Goal: Task Accomplishment & Management: Use online tool/utility

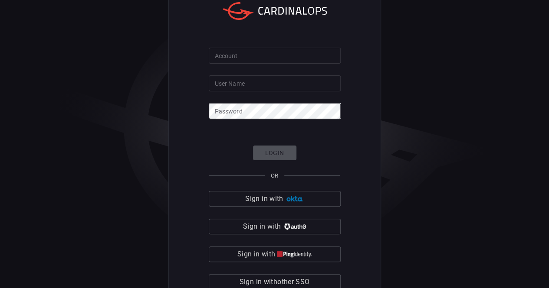
click at [311, 57] on input "Account" at bounding box center [275, 56] width 132 height 16
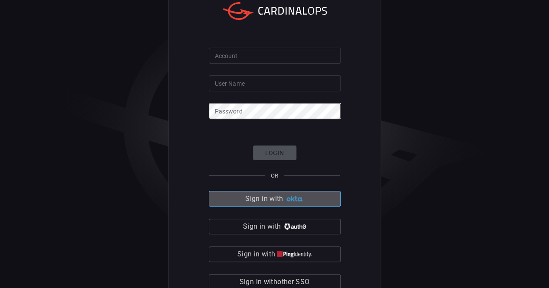
click at [295, 192] on button "Sign in with" at bounding box center [275, 199] width 132 height 16
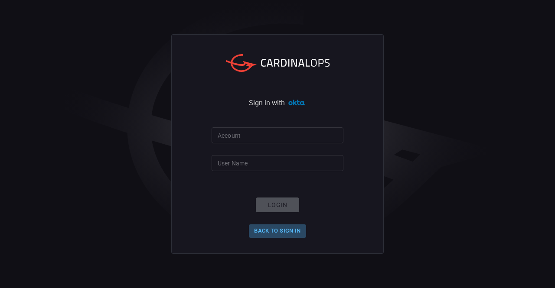
click at [285, 229] on button "Back to Sign in" at bounding box center [277, 231] width 57 height 13
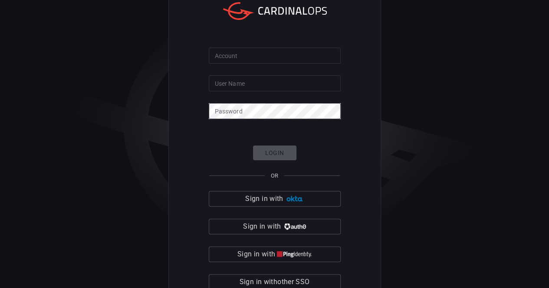
scroll to position [17, 0]
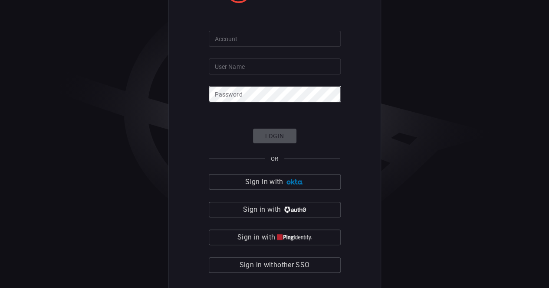
click at [298, 37] on input "Account" at bounding box center [275, 39] width 132 height 16
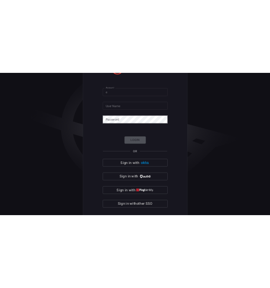
scroll to position [16, 0]
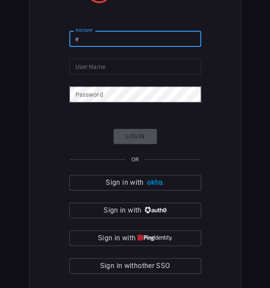
click at [186, 39] on input "e" at bounding box center [135, 39] width 132 height 16
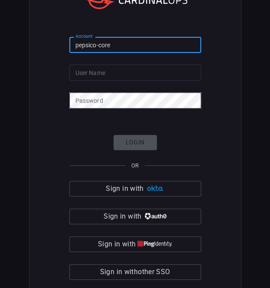
scroll to position [7, 0]
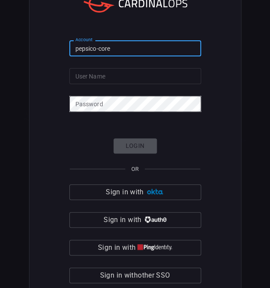
type input "pepsico-core"
click at [173, 74] on input "User Name" at bounding box center [135, 76] width 132 height 16
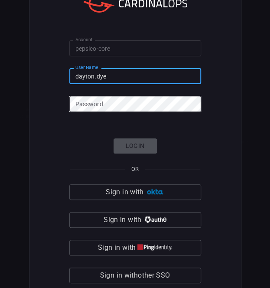
type input "dayton.dye"
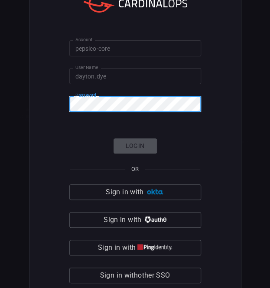
click at [178, 85] on form "Account pepsico-core Account User Name [PERSON_NAME][GEOGRAPHIC_DATA]dye User N…" at bounding box center [135, 161] width 132 height 243
click button "Login" at bounding box center [135, 145] width 43 height 15
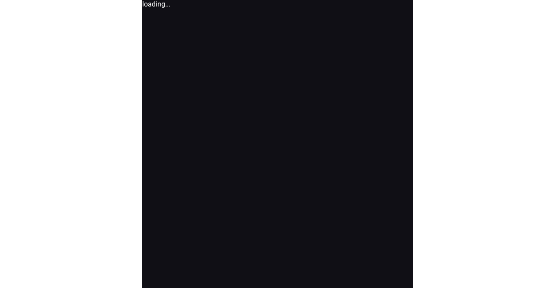
scroll to position [0, 0]
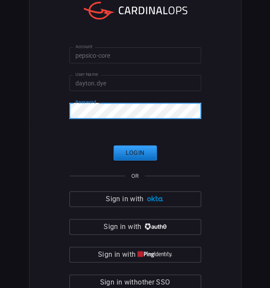
click button "Login" at bounding box center [135, 152] width 43 height 15
